Goal: Task Accomplishment & Management: Use online tool/utility

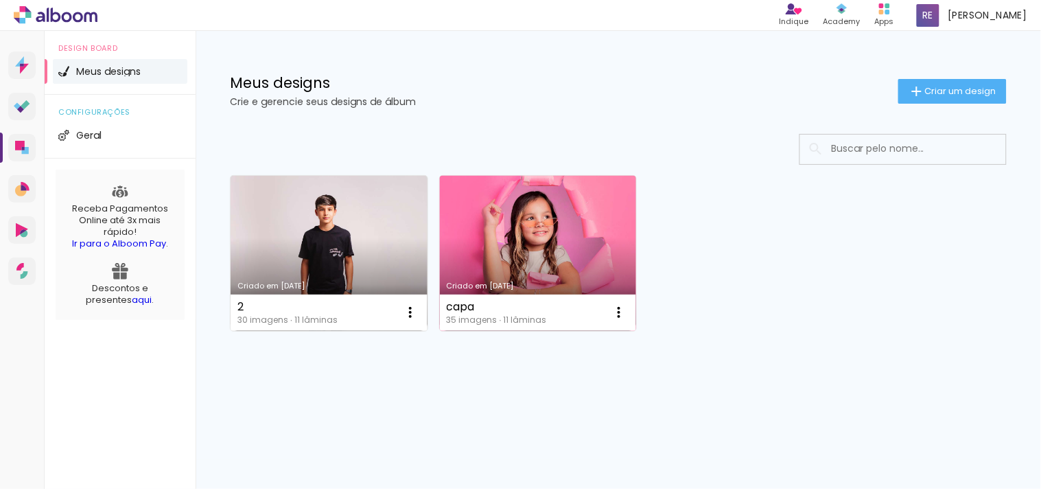
click at [570, 270] on link "Criado em [DATE]" at bounding box center [538, 253] width 197 height 155
